Goal: Navigation & Orientation: Find specific page/section

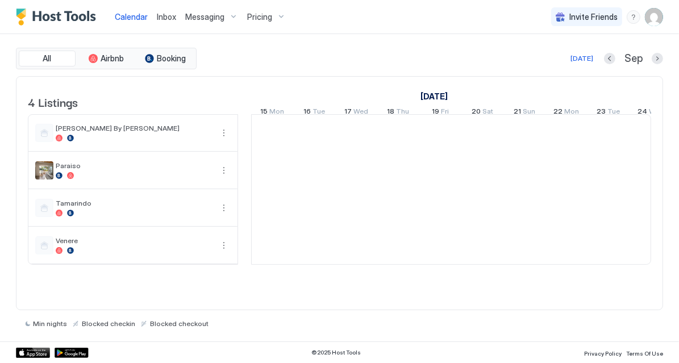
scroll to position [0, 630]
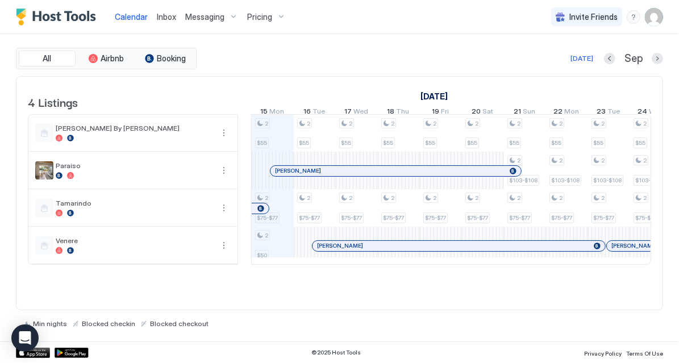
click at [171, 13] on span "Inbox" at bounding box center [166, 17] width 19 height 10
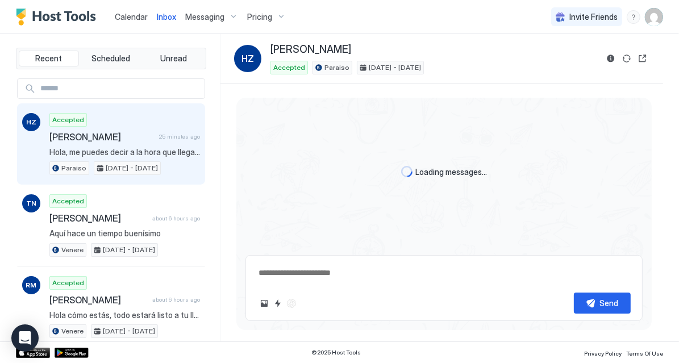
scroll to position [112, 0]
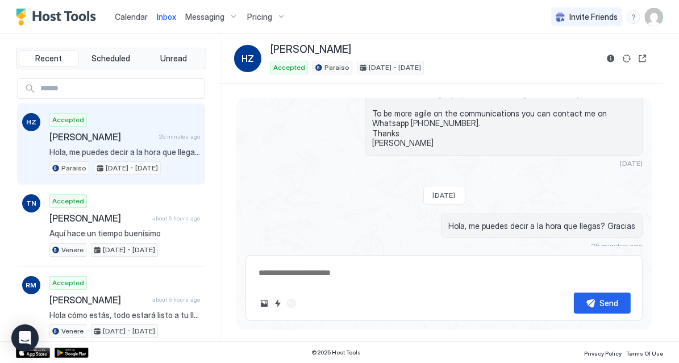
click at [132, 13] on span "Calendar" at bounding box center [131, 17] width 33 height 10
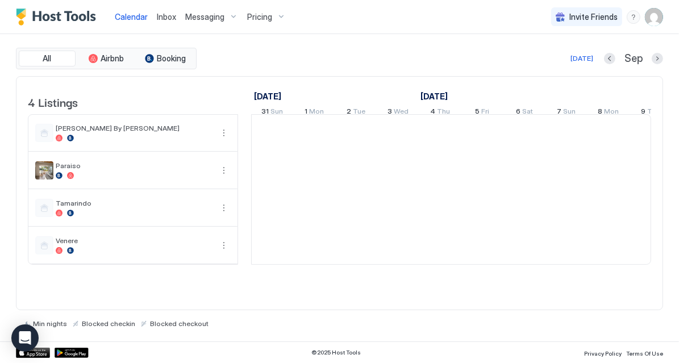
scroll to position [0, 630]
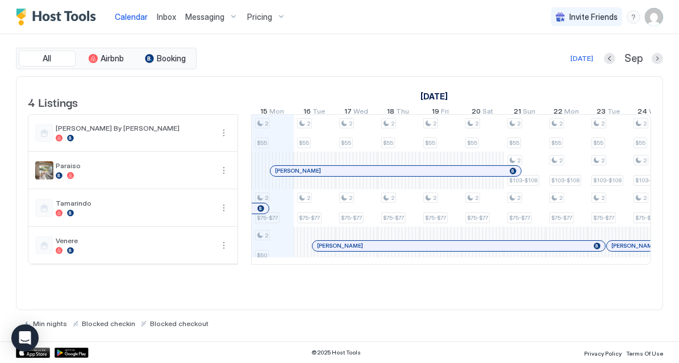
click at [168, 16] on span "Inbox" at bounding box center [166, 17] width 19 height 10
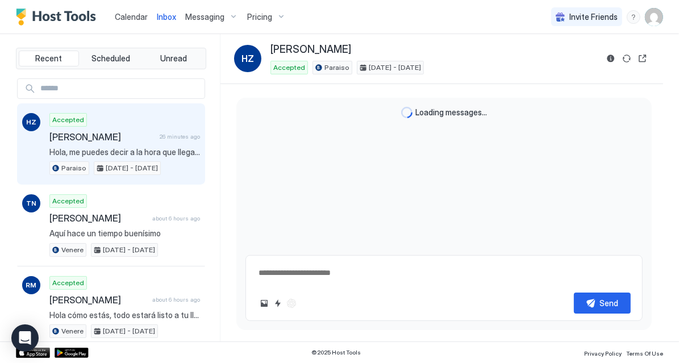
scroll to position [112, 0]
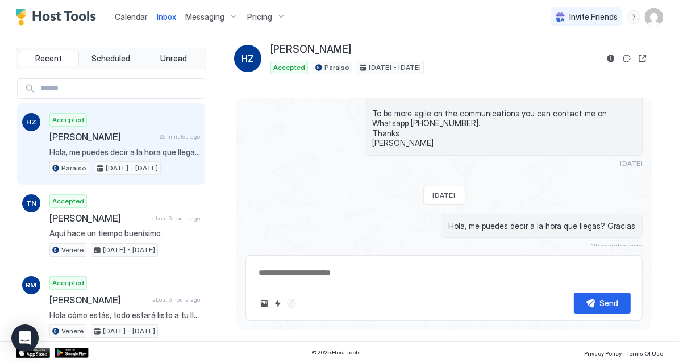
type textarea "*"
click at [121, 16] on span "Calendar" at bounding box center [131, 17] width 33 height 10
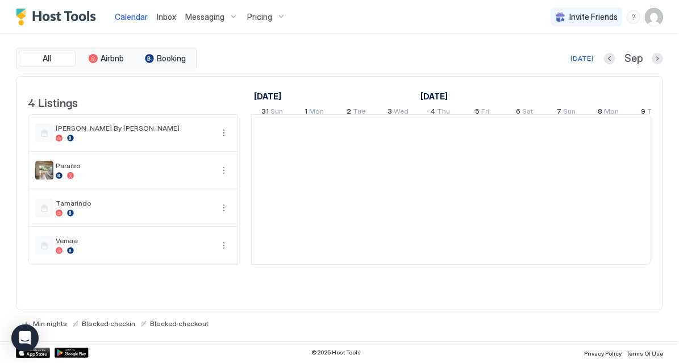
scroll to position [0, 630]
